Goal: Transaction & Acquisition: Obtain resource

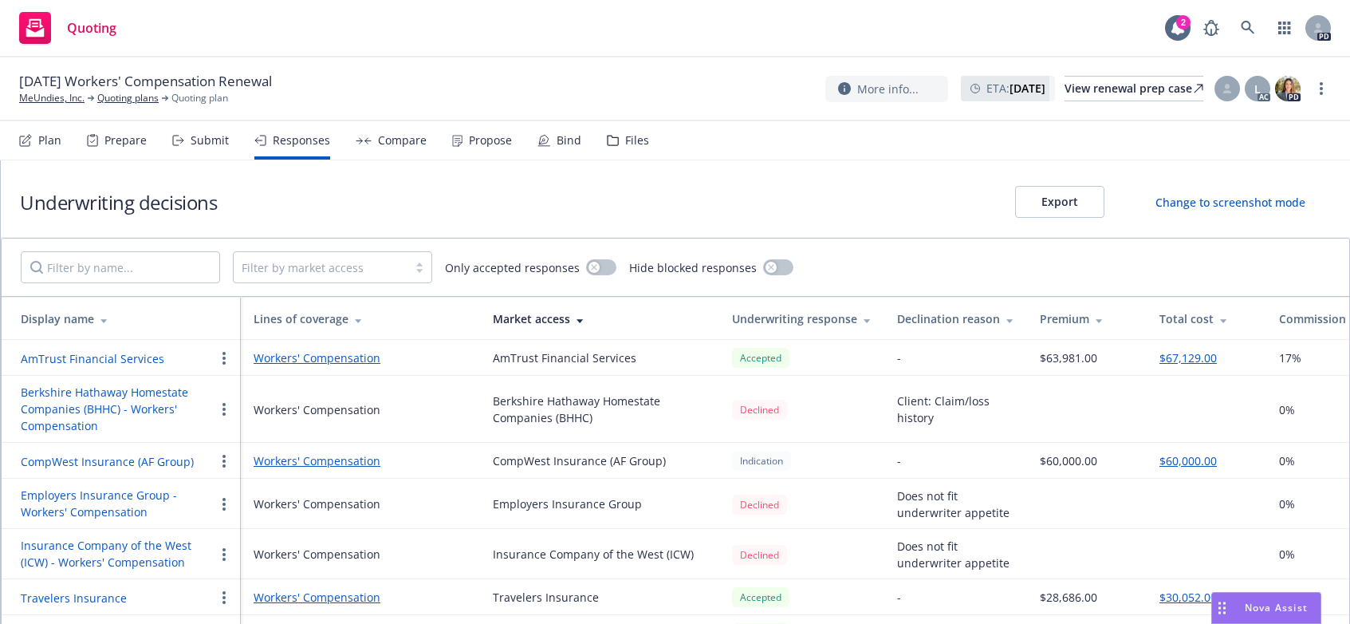
scroll to position [41, 0]
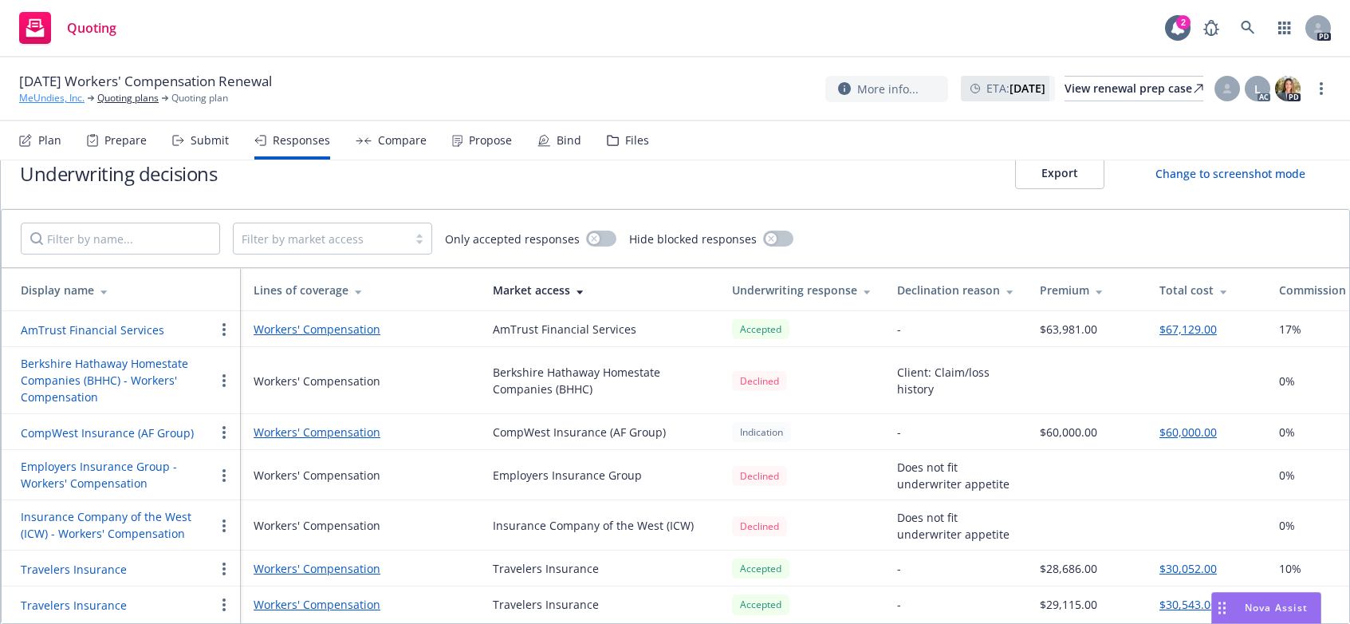
click at [51, 94] on link "MeUndies, Inc." at bounding box center [51, 98] width 65 height 14
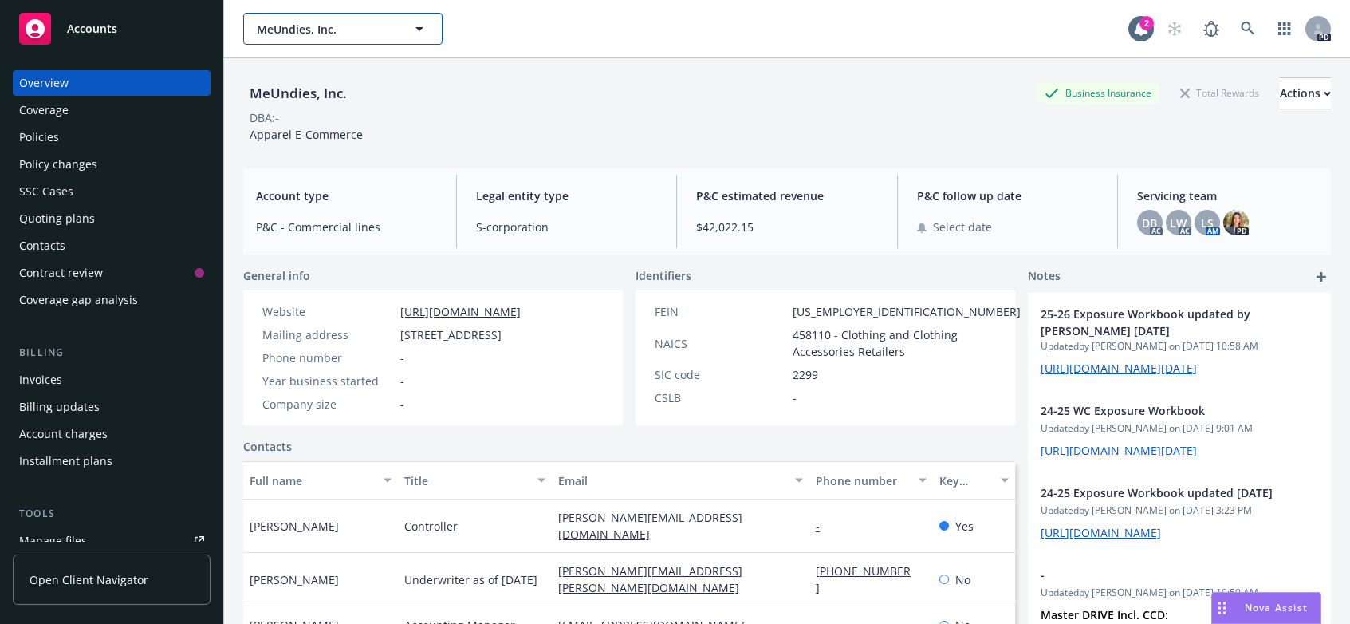
click at [419, 29] on icon "button" at bounding box center [419, 29] width 8 height 4
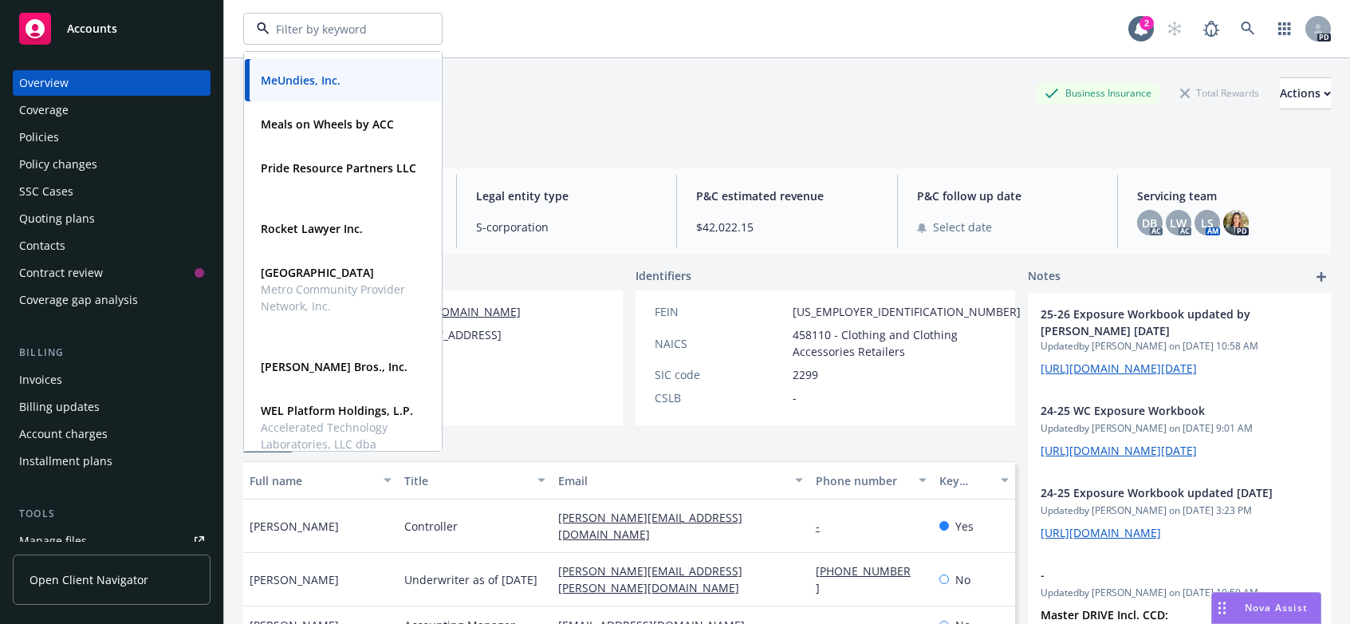
scroll to position [727, 0]
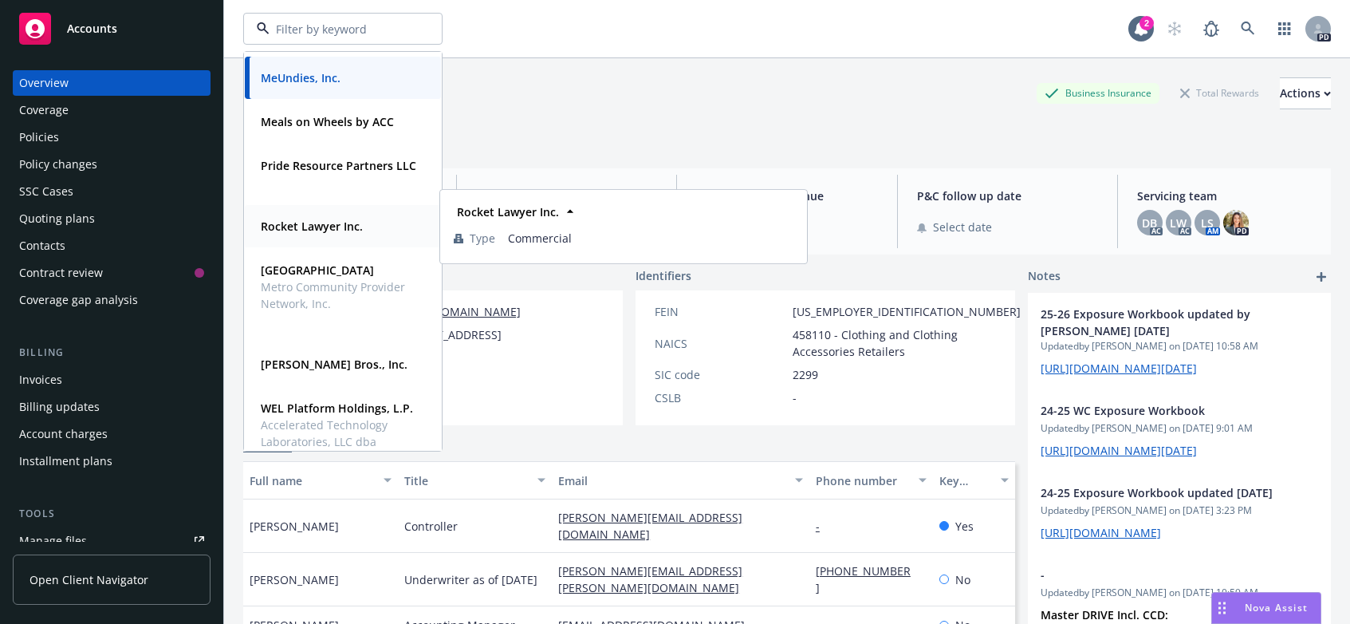
click at [285, 226] on strong "Rocket Lawyer Inc." at bounding box center [312, 225] width 102 height 15
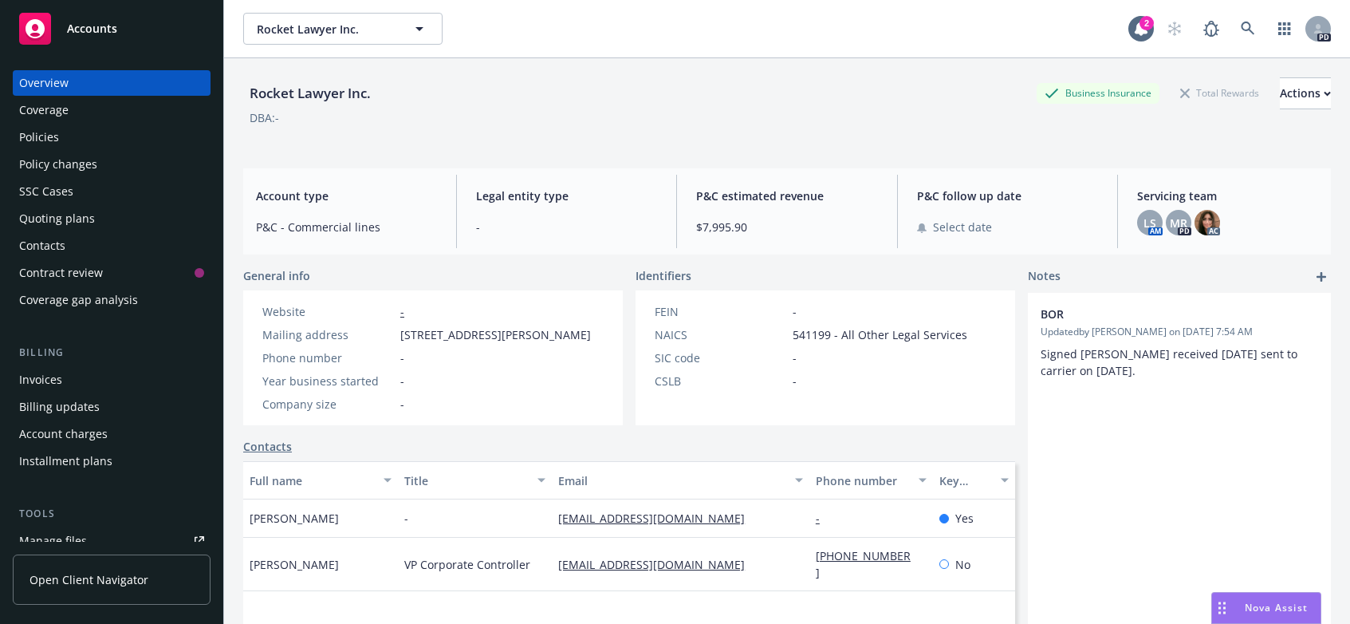
click at [710, 78] on div "Rocket Lawyer Inc. Business Insurance Total Rewards Actions" at bounding box center [787, 93] width 1088 height 32
click at [30, 220] on div "Quoting plans" at bounding box center [57, 219] width 76 height 26
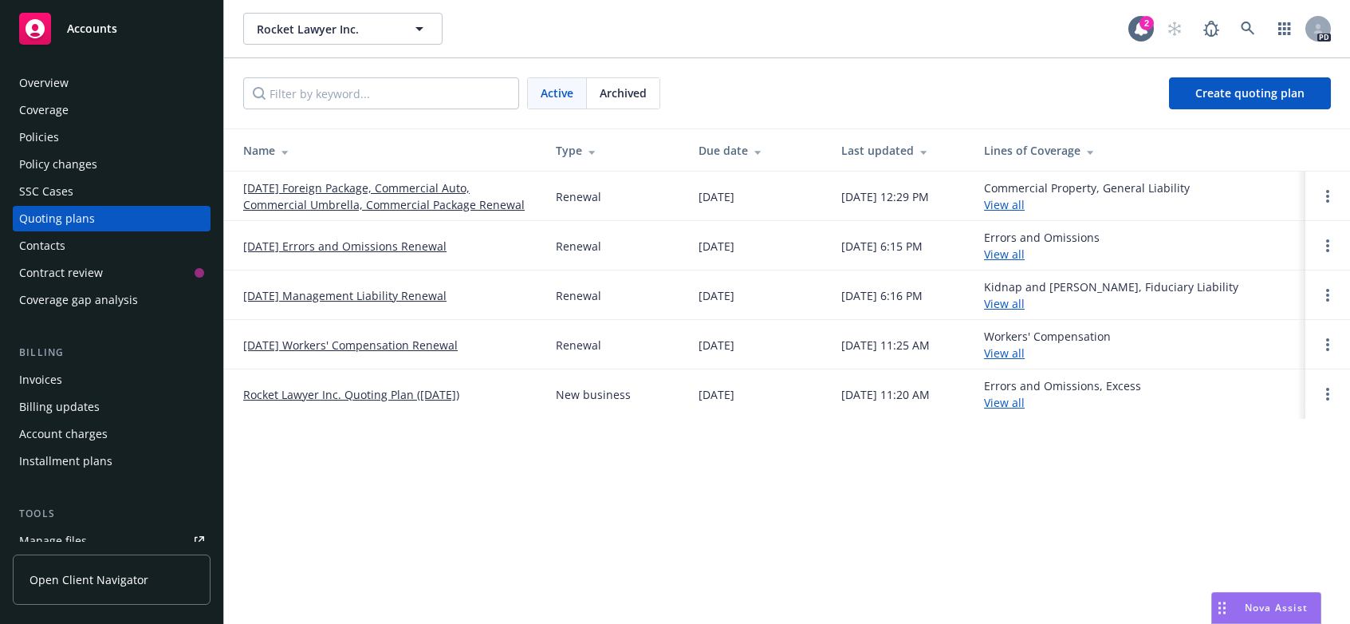
click at [333, 187] on link "[DATE] Foreign Package, Commercial Auto, Commercial Umbrella, Commercial Packag…" at bounding box center [386, 195] width 287 height 33
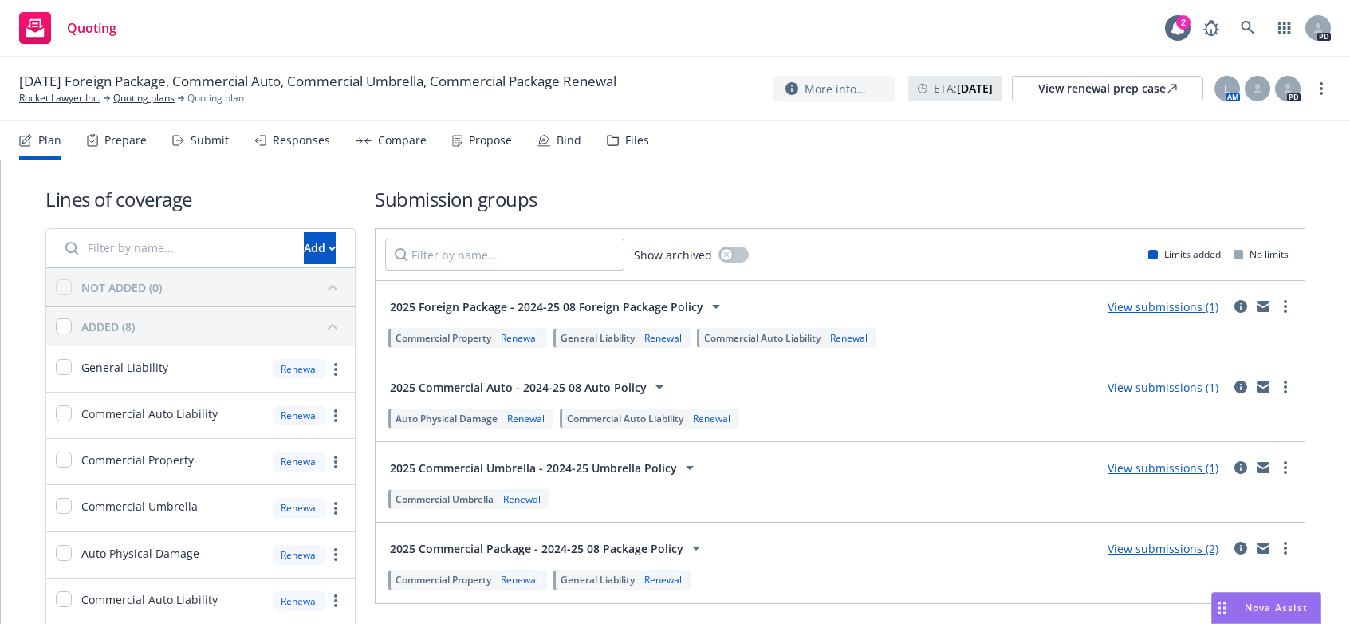
click at [486, 135] on div "Propose" at bounding box center [490, 140] width 43 height 13
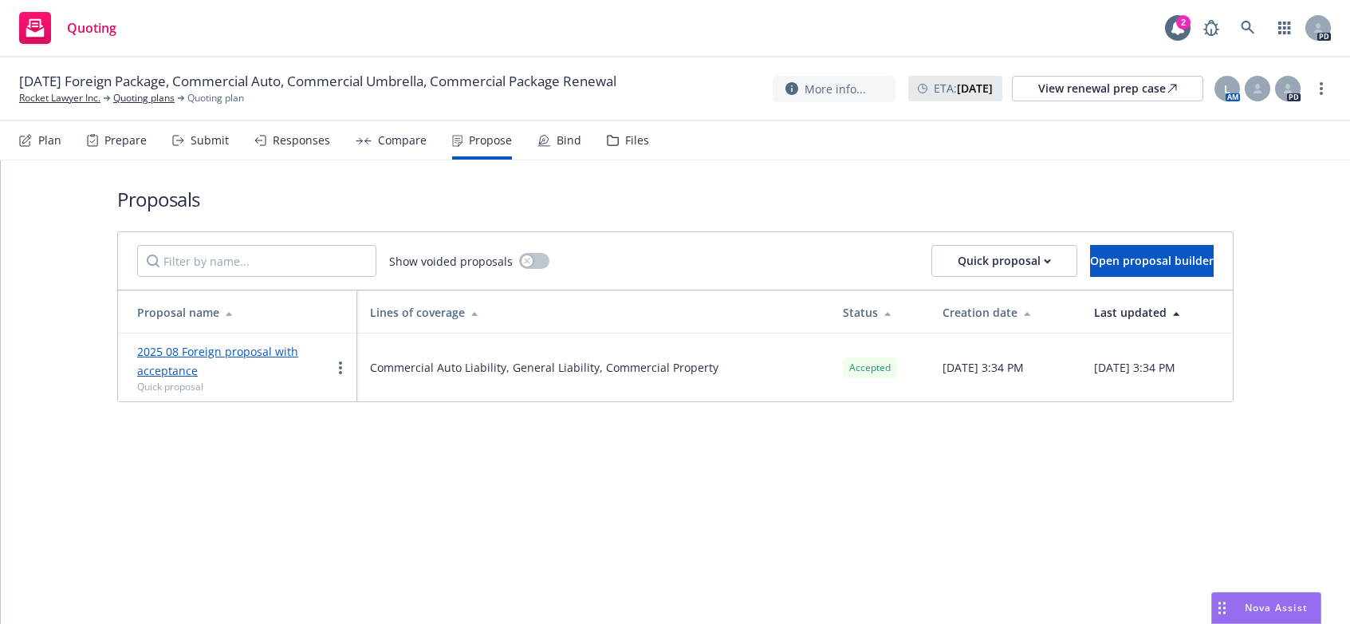
click at [215, 352] on link "2025 08 Foreign proposal with acceptance" at bounding box center [217, 361] width 161 height 34
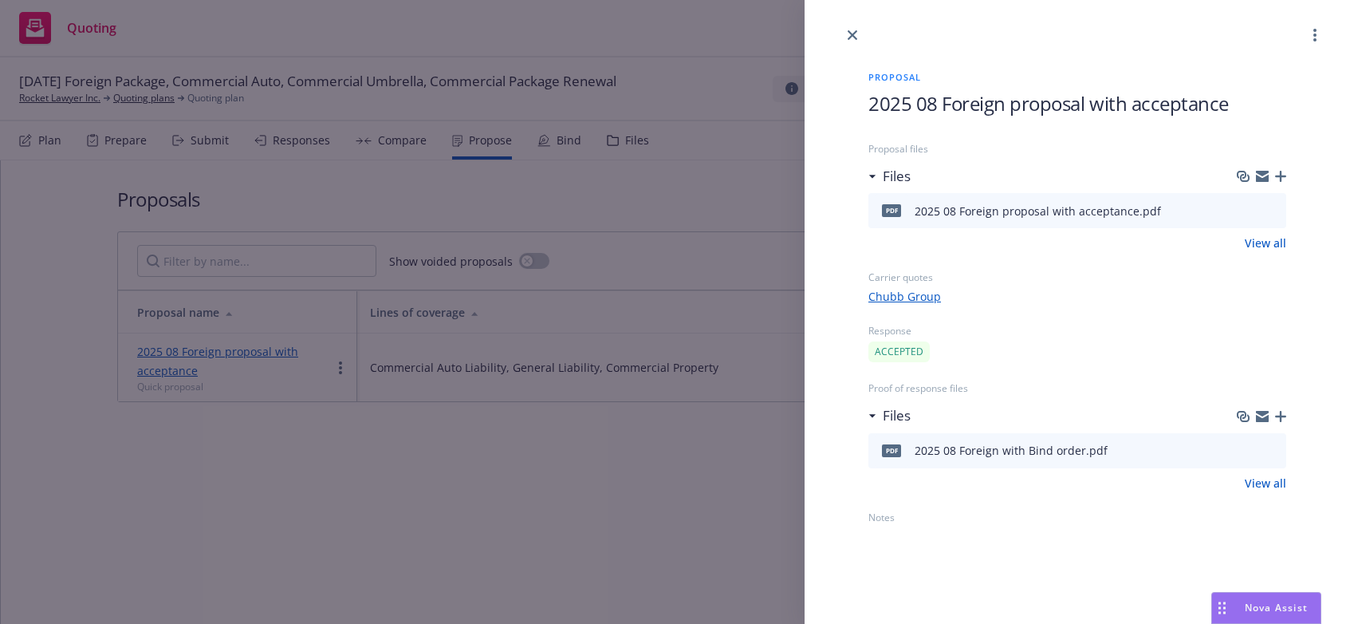
click at [1249, 205] on icon "download file" at bounding box center [1244, 209] width 13 height 13
click at [848, 34] on icon "close" at bounding box center [853, 35] width 10 height 10
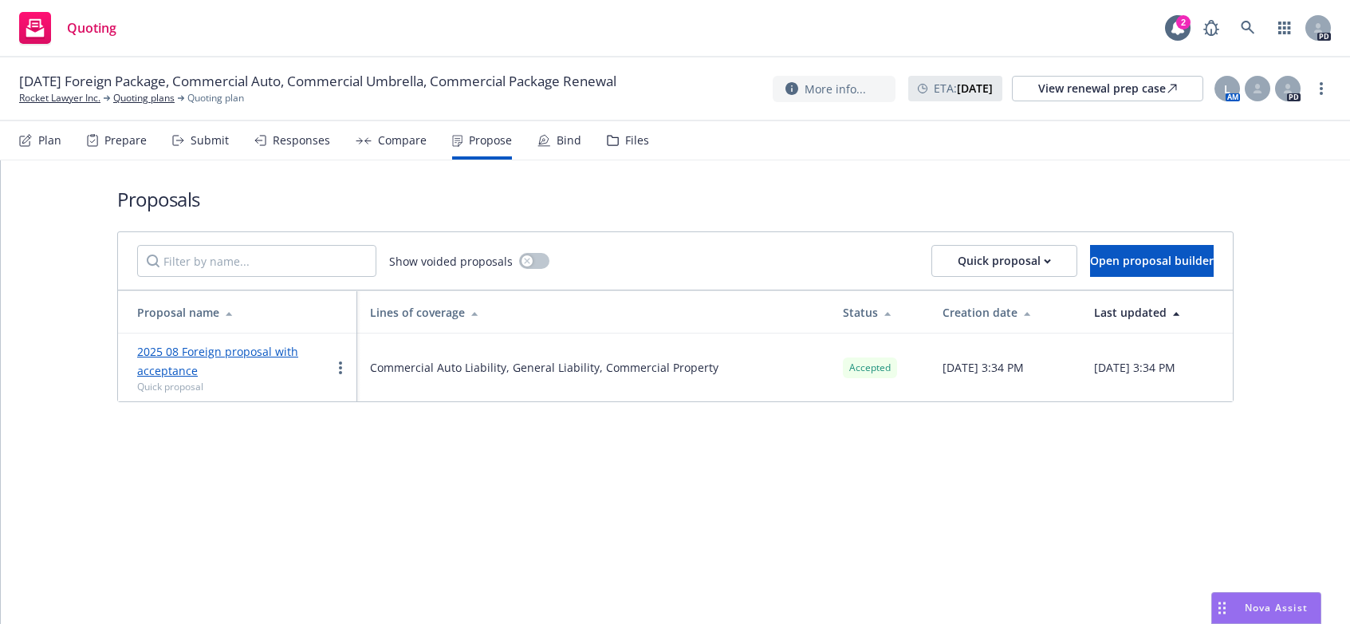
click at [558, 135] on div "Bind" at bounding box center [569, 140] width 25 height 13
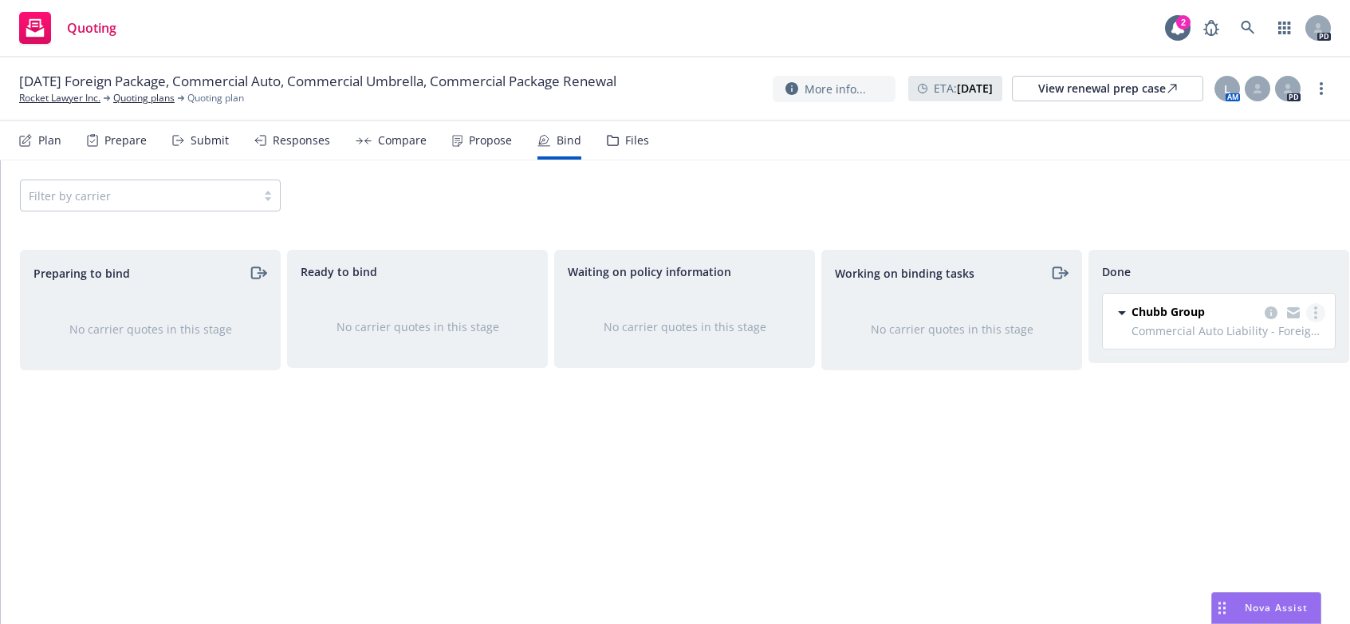
click at [1320, 313] on link "more" at bounding box center [1315, 312] width 19 height 19
